Goal: Information Seeking & Learning: Learn about a topic

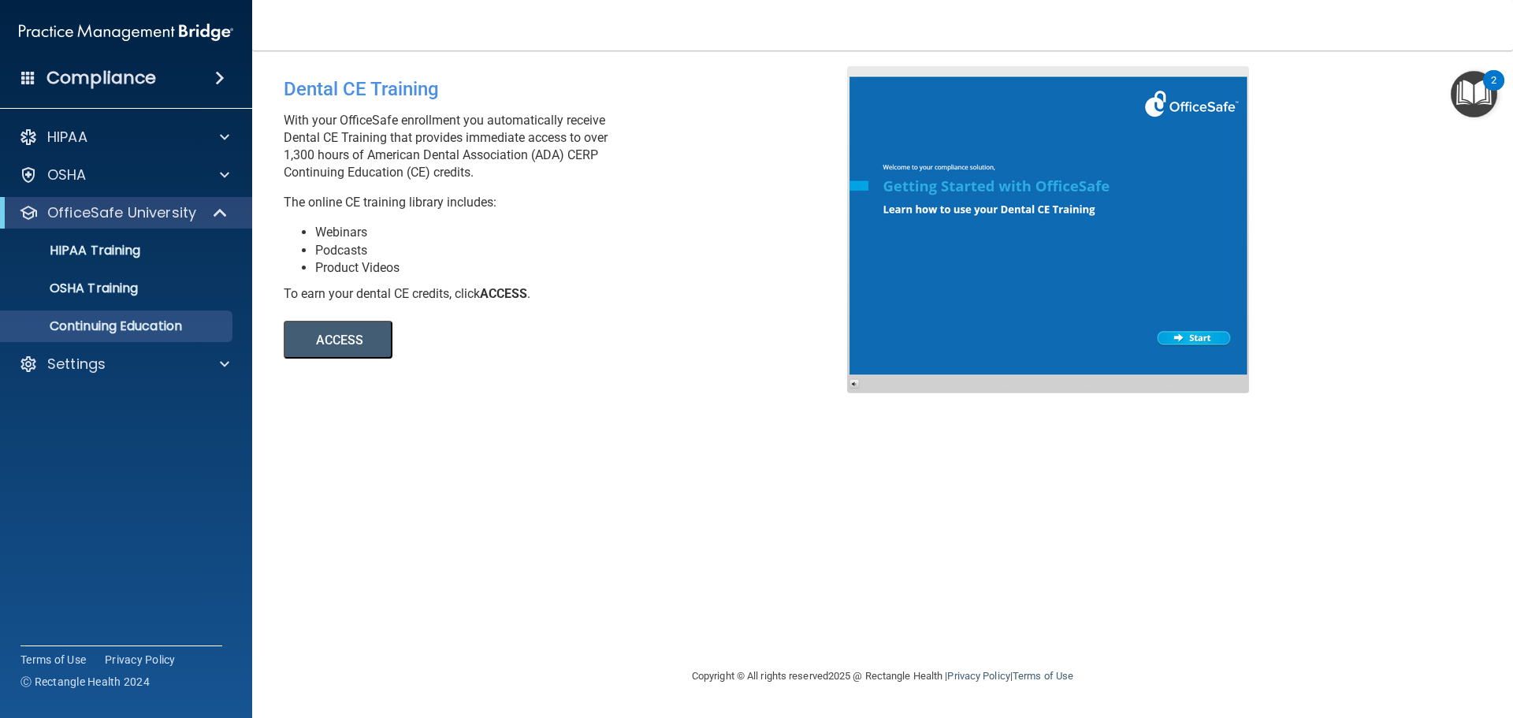
click at [355, 343] on button "ACCESS" at bounding box center [338, 340] width 109 height 38
click at [140, 254] on p "HIPAA Training" at bounding box center [75, 251] width 130 height 16
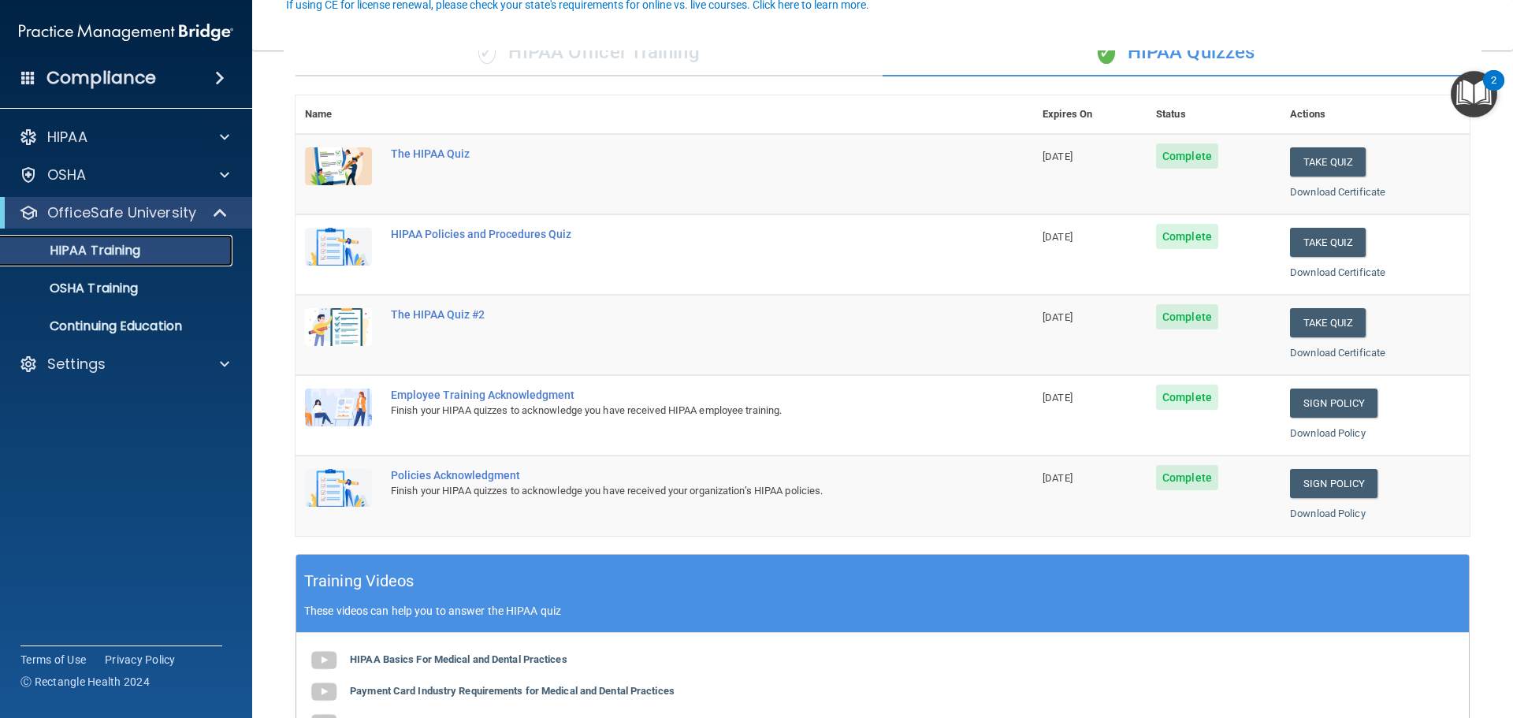
scroll to position [158, 0]
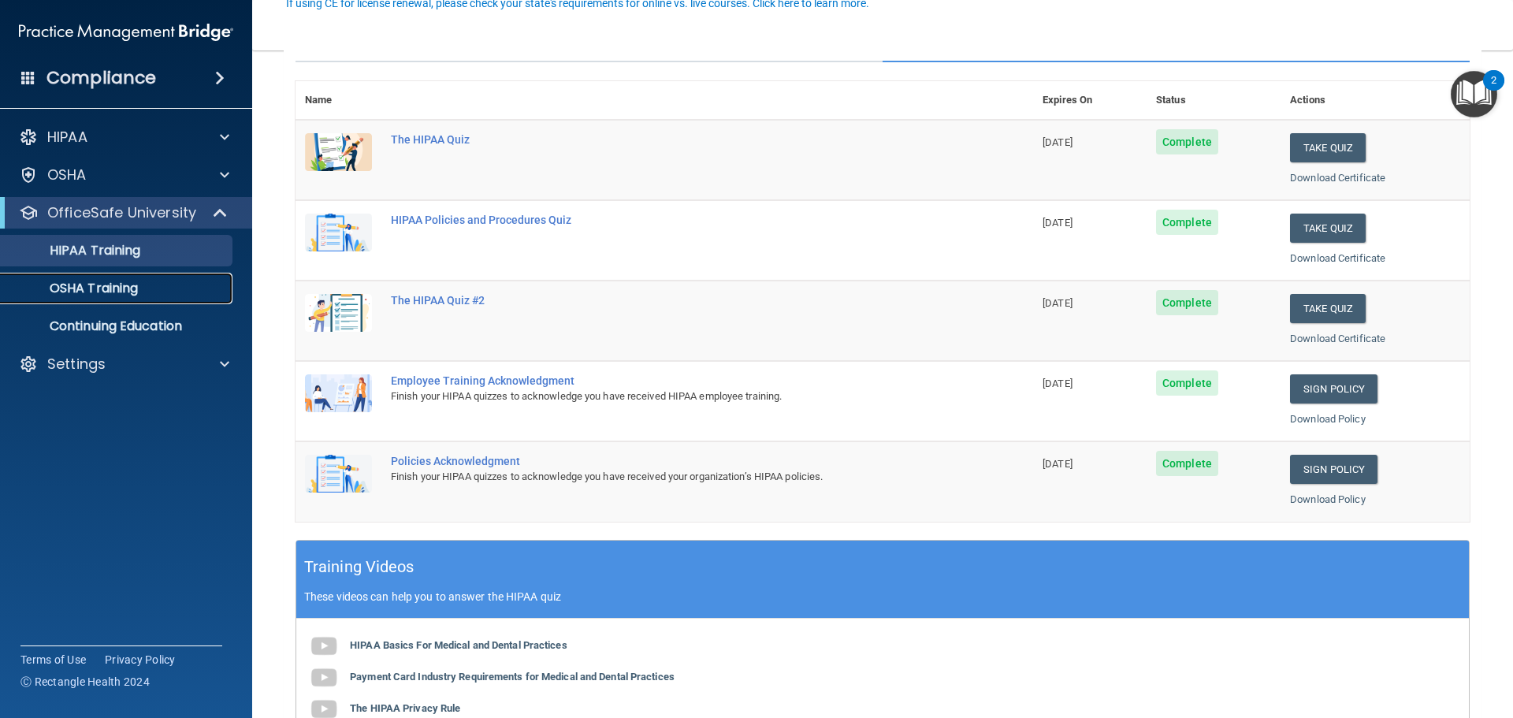
click at [104, 280] on p "OSHA Training" at bounding box center [74, 288] width 128 height 16
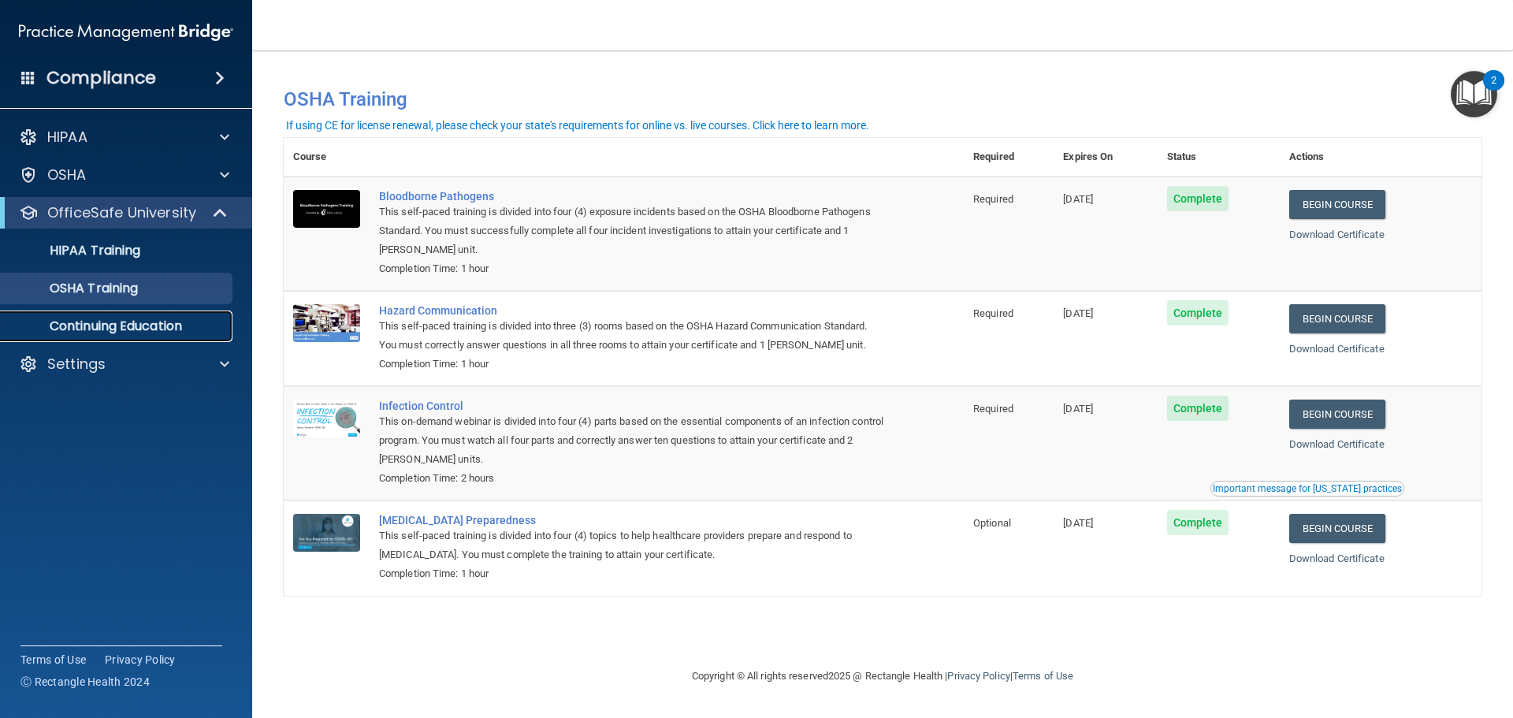
click at [125, 329] on p "Continuing Education" at bounding box center [117, 326] width 215 height 16
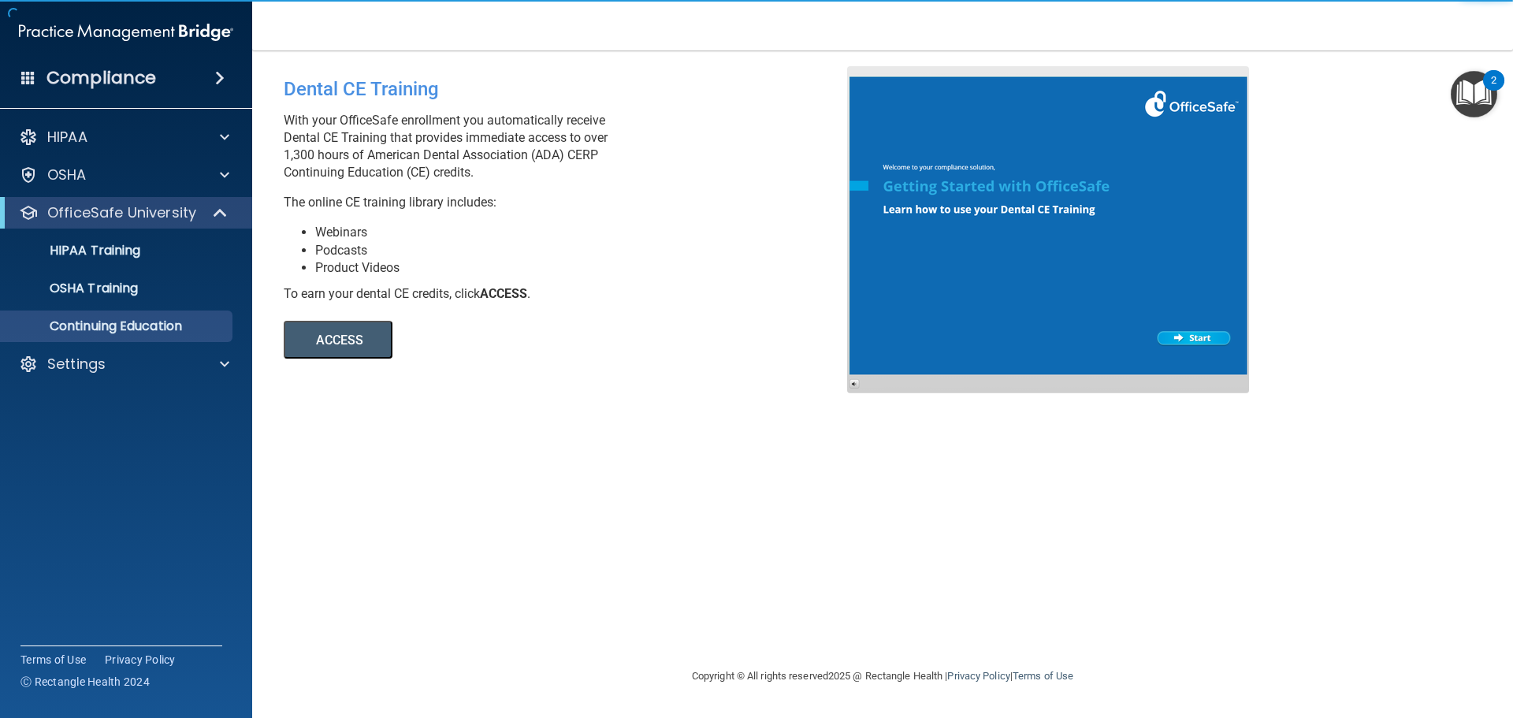
click at [340, 336] on button "ACCESS" at bounding box center [338, 340] width 109 height 38
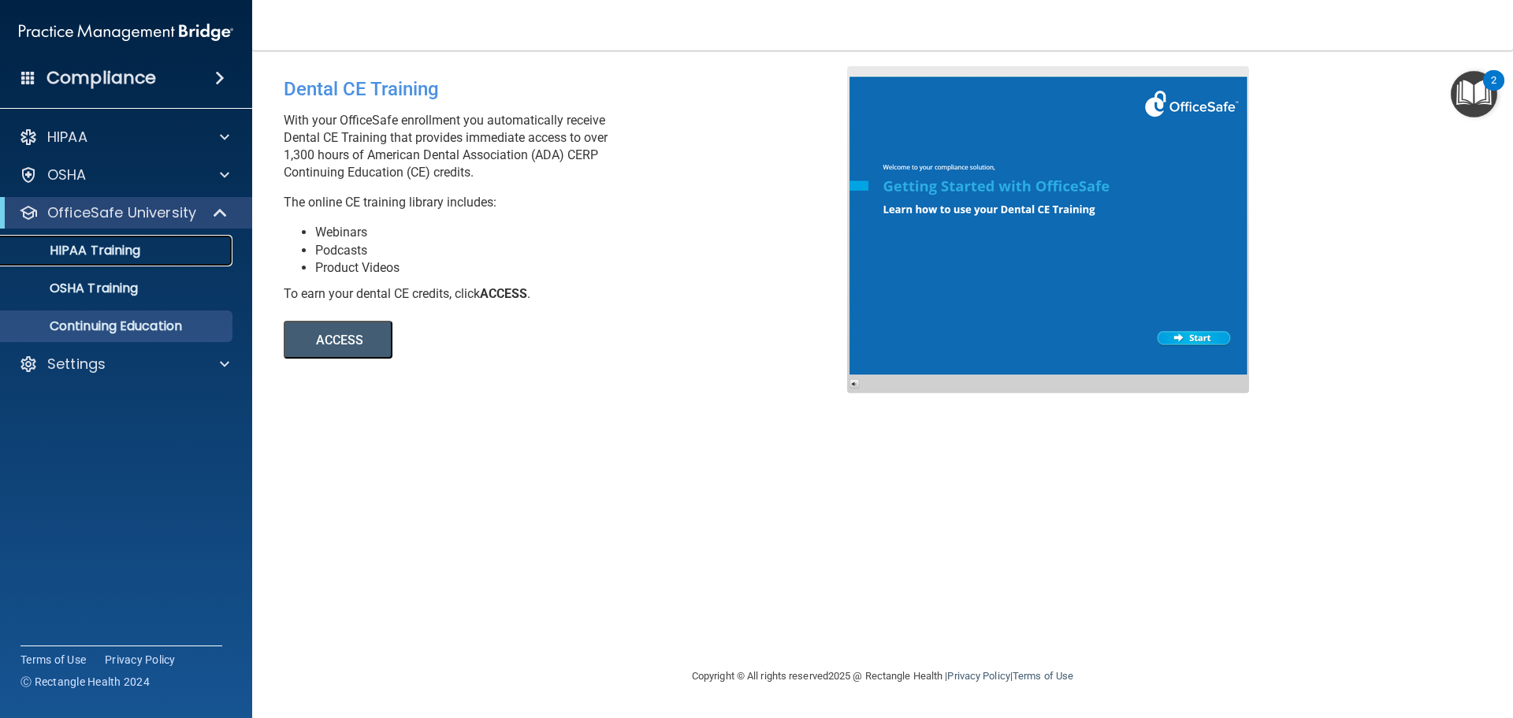
click at [115, 259] on link "HIPAA Training" at bounding box center [108, 251] width 248 height 32
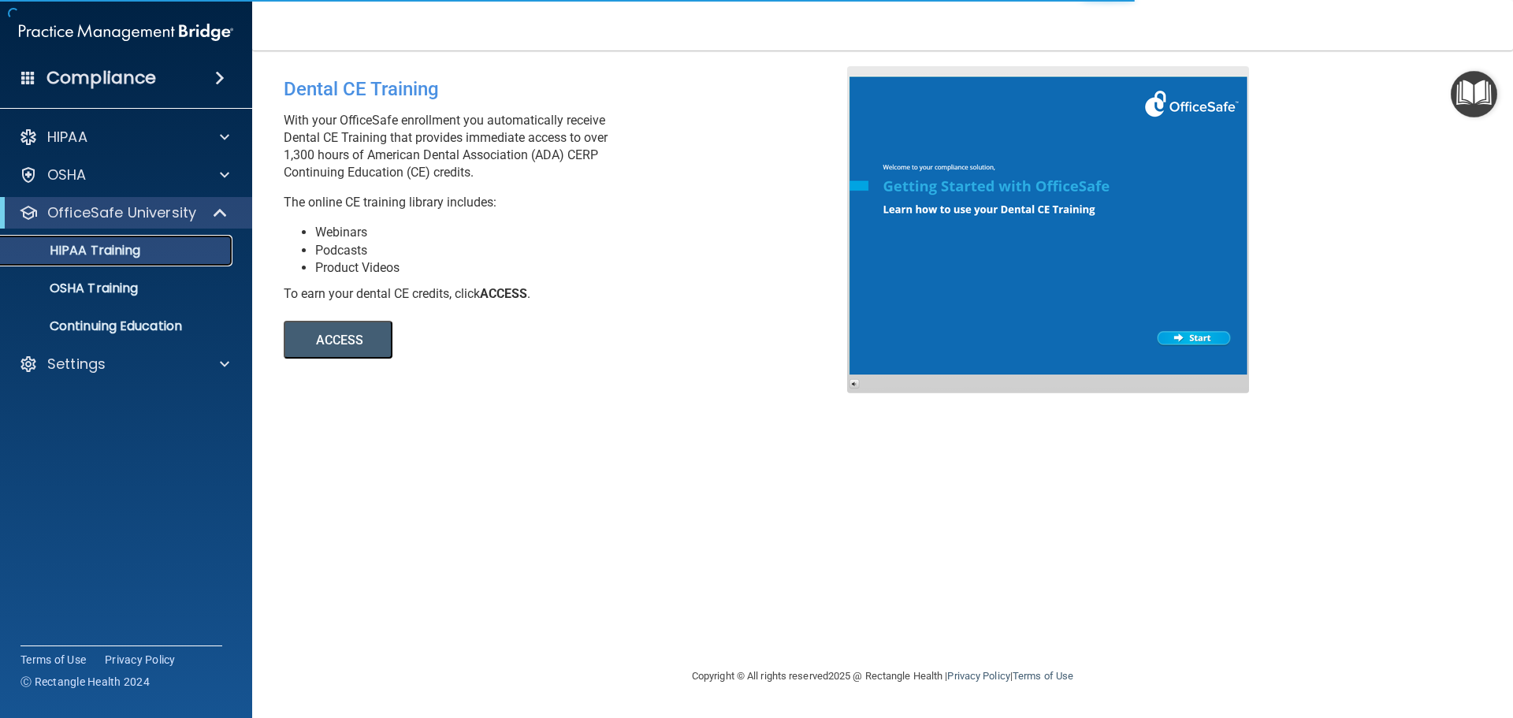
click at [116, 261] on link "HIPAA Training" at bounding box center [108, 251] width 248 height 32
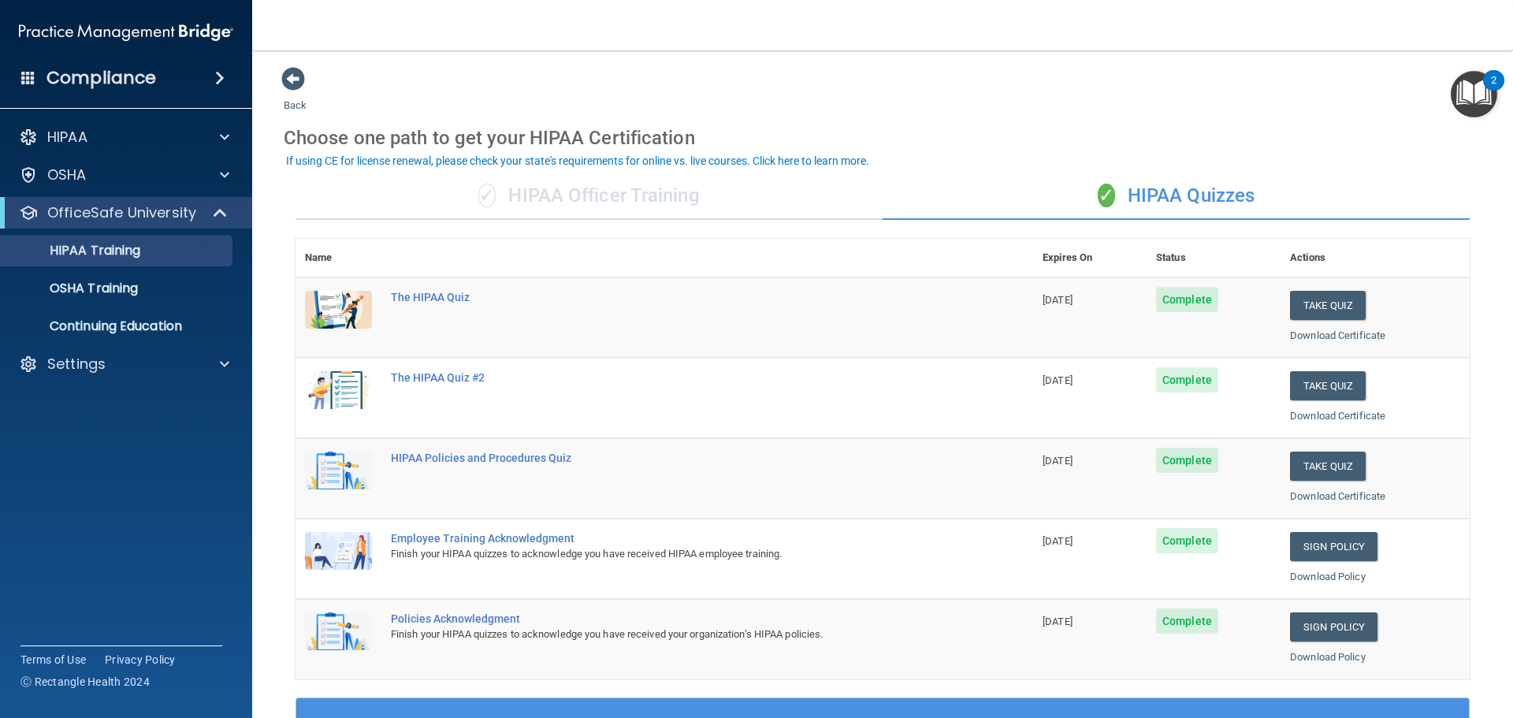
click at [626, 207] on div "✓ HIPAA Officer Training" at bounding box center [588, 196] width 587 height 47
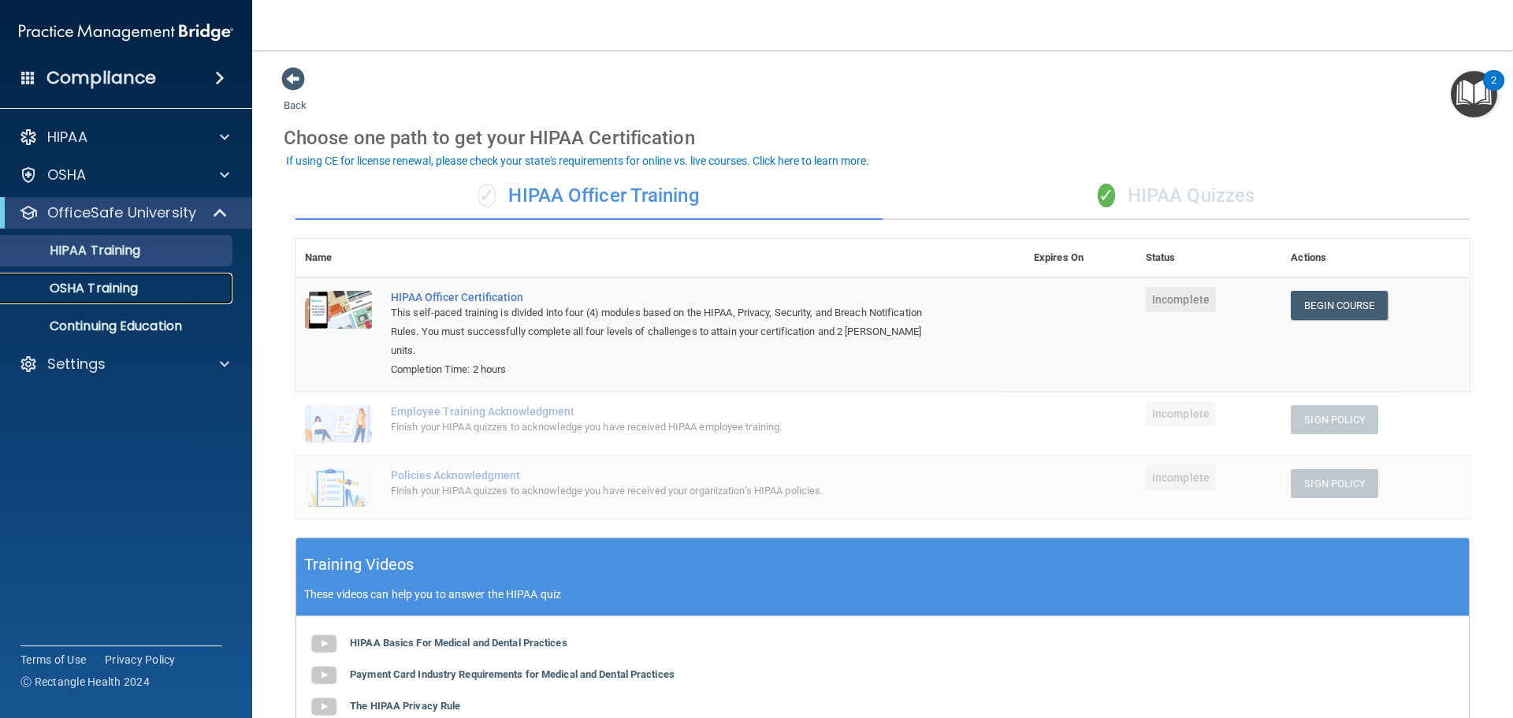
click at [155, 292] on div "OSHA Training" at bounding box center [117, 288] width 215 height 16
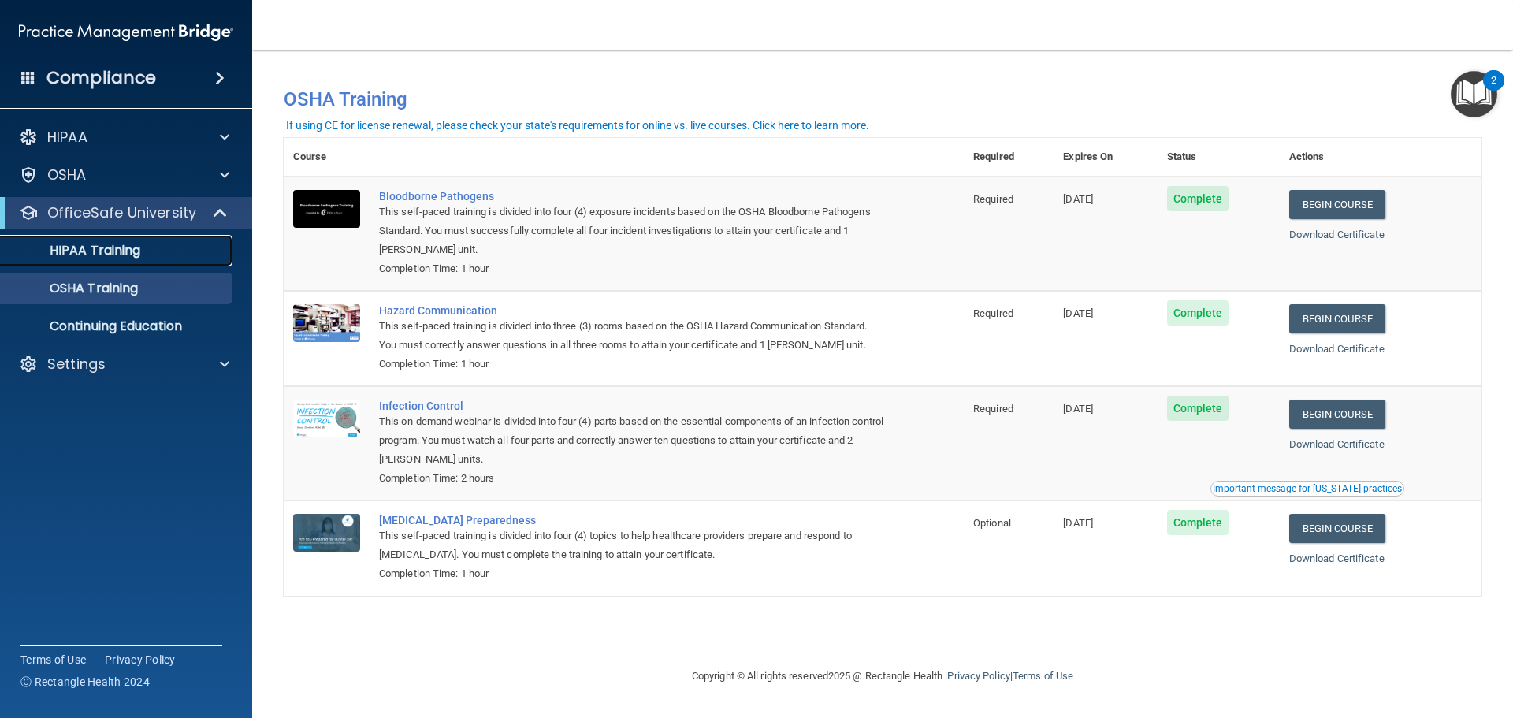
click at [93, 256] on p "HIPAA Training" at bounding box center [75, 251] width 130 height 16
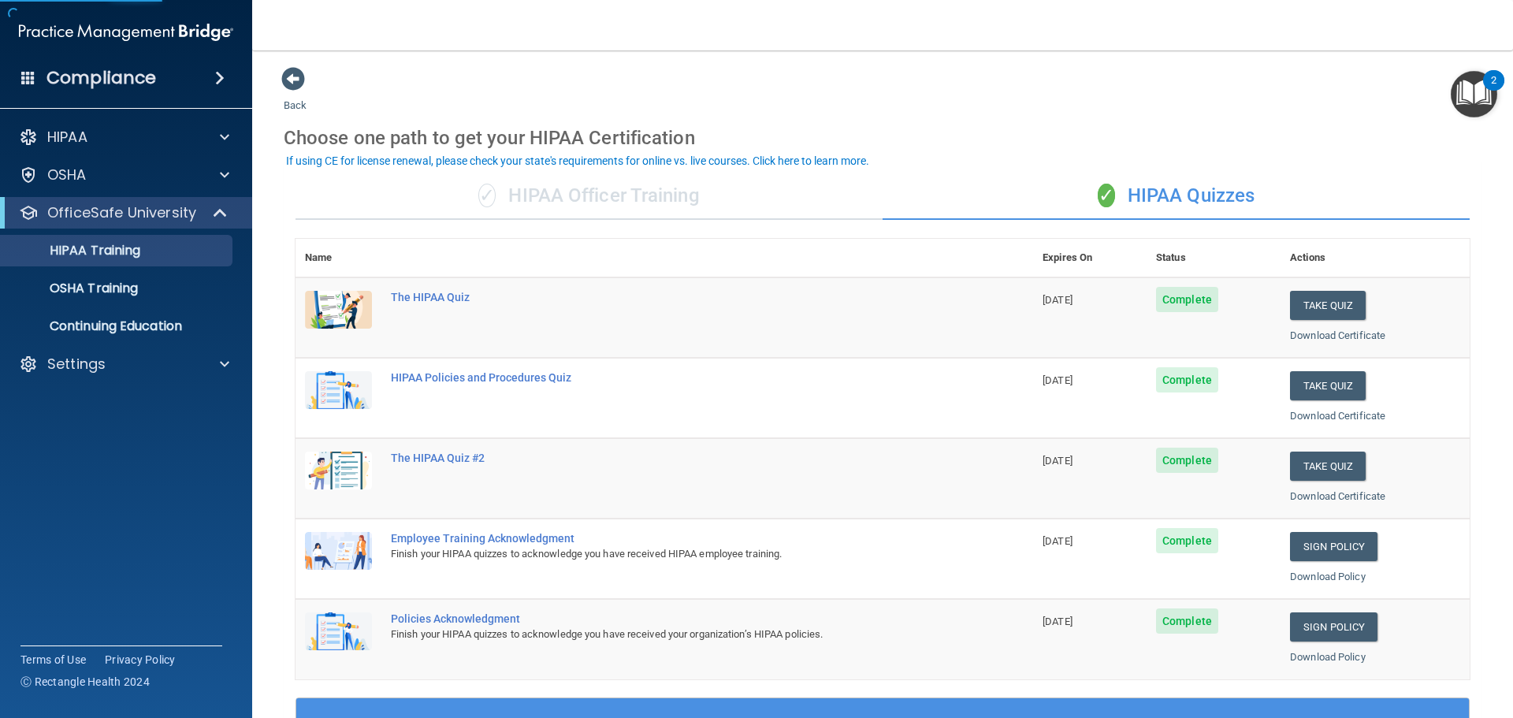
click at [563, 199] on div "✓ HIPAA Officer Training" at bounding box center [588, 196] width 587 height 47
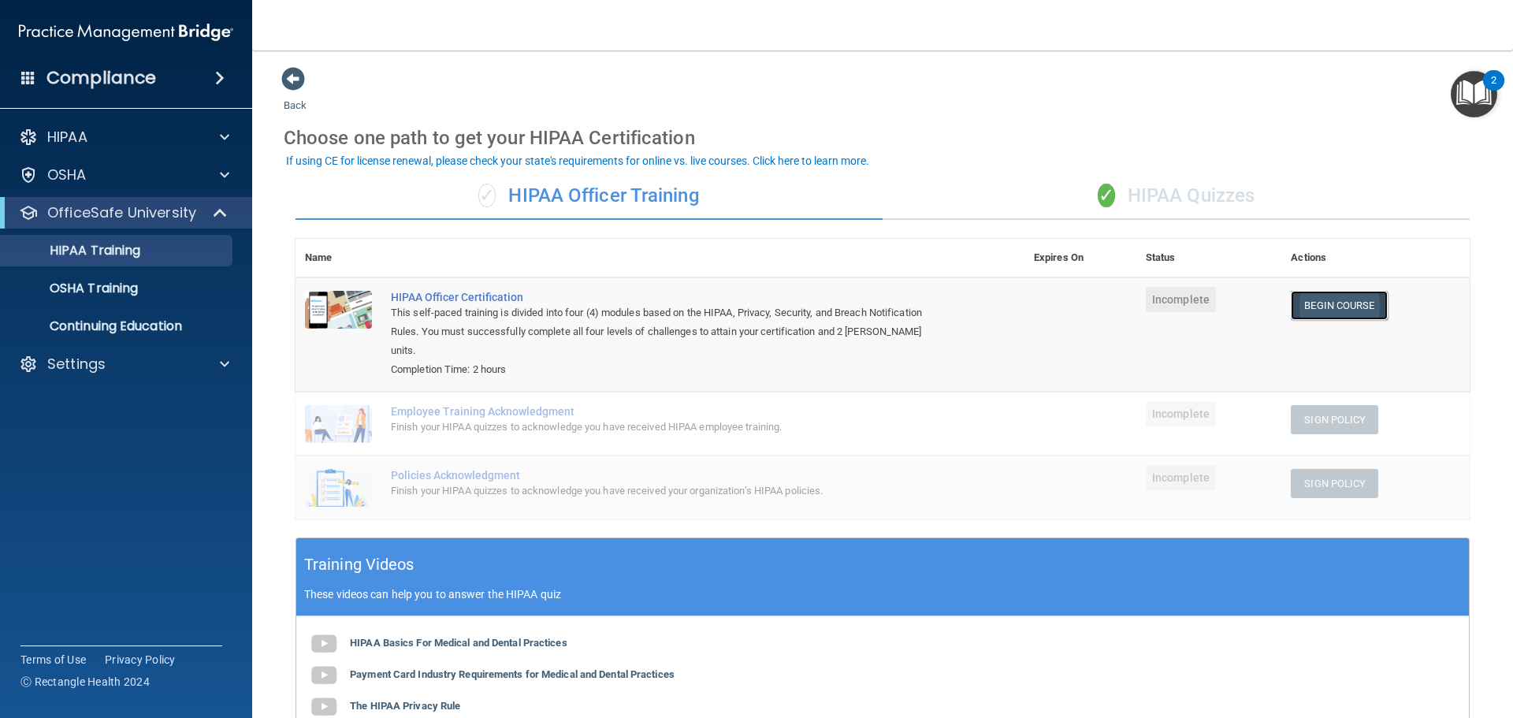
click at [1313, 308] on link "Begin Course" at bounding box center [1339, 305] width 96 height 29
